Goal: Task Accomplishment & Management: Use online tool/utility

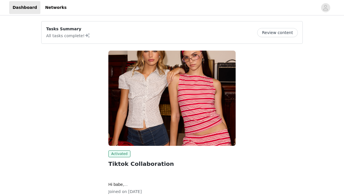
scroll to position [42, 0]
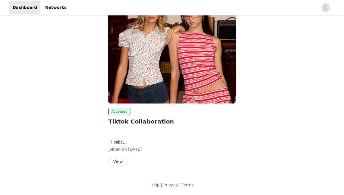
click at [122, 162] on button "View" at bounding box center [117, 161] width 19 height 9
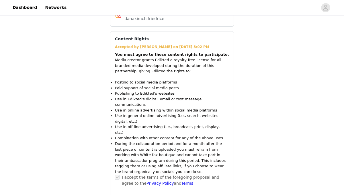
scroll to position [633, 0]
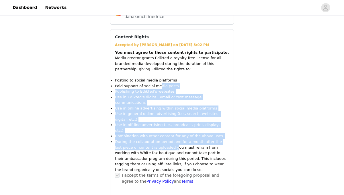
drag, startPoint x: 159, startPoint y: 87, endPoint x: 166, endPoint y: 136, distance: 49.0
click at [166, 136] on ul "Posting to social media platforms Paid support of social media posts Publishing…" at bounding box center [172, 125] width 114 height 95
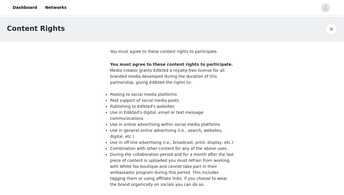
click at [329, 30] on button "button" at bounding box center [330, 28] width 11 height 11
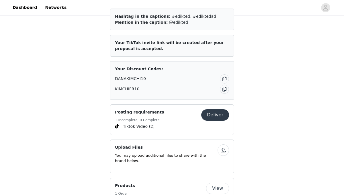
scroll to position [369, 0]
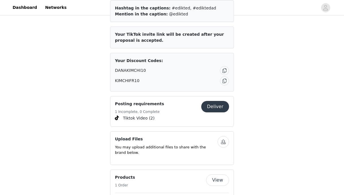
click at [222, 105] on button "Deliver" at bounding box center [215, 106] width 28 height 11
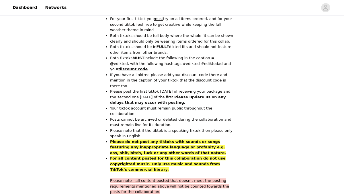
scroll to position [281, 0]
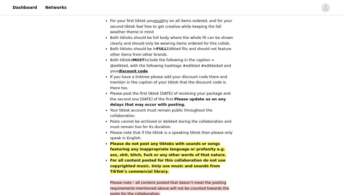
drag, startPoint x: 163, startPoint y: 86, endPoint x: 171, endPoint y: 95, distance: 12.4
click at [171, 95] on p "Please post the first tiktok [DATE] of receiving your package and the second on…" at bounding box center [172, 99] width 124 height 17
drag, startPoint x: 167, startPoint y: 86, endPoint x: 172, endPoint y: 91, distance: 6.7
click at [172, 91] on p "Please post the first tiktok [DATE] of receiving your package and the second on…" at bounding box center [172, 99] width 124 height 17
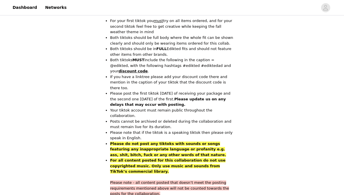
click at [172, 91] on p "Please post the first tiktok [DATE] of receiving your package and the second on…" at bounding box center [172, 99] width 124 height 17
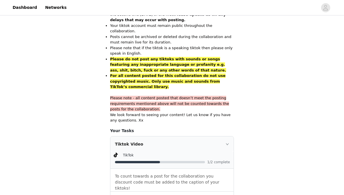
scroll to position [365, 0]
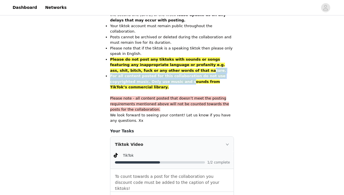
drag, startPoint x: 158, startPoint y: 57, endPoint x: 163, endPoint y: 72, distance: 14.9
click at [163, 72] on ul "For your first tiktok you must try on all items ordered, and for your second ti…" at bounding box center [172, 12] width 124 height 156
click at [163, 74] on strong "For all content posted for this collaboration do not use copyrighted music. Onl…" at bounding box center [167, 81] width 115 height 15
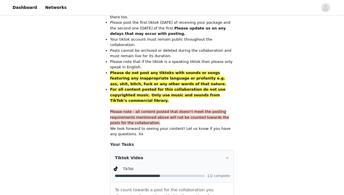
scroll to position [351, 0]
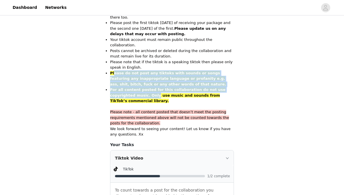
drag, startPoint x: 113, startPoint y: 61, endPoint x: 131, endPoint y: 83, distance: 28.3
click at [131, 83] on ul "For your first tiktok you must try on all items ordered, and for your second ti…" at bounding box center [172, 25] width 124 height 156
click at [131, 88] on strong "For all content posted for this collaboration do not use copyrighted music. Onl…" at bounding box center [167, 95] width 115 height 15
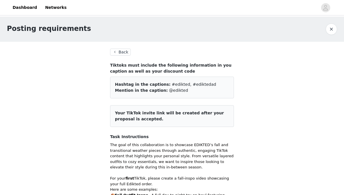
scroll to position [377, 0]
